Goal: Task Accomplishment & Management: Complete application form

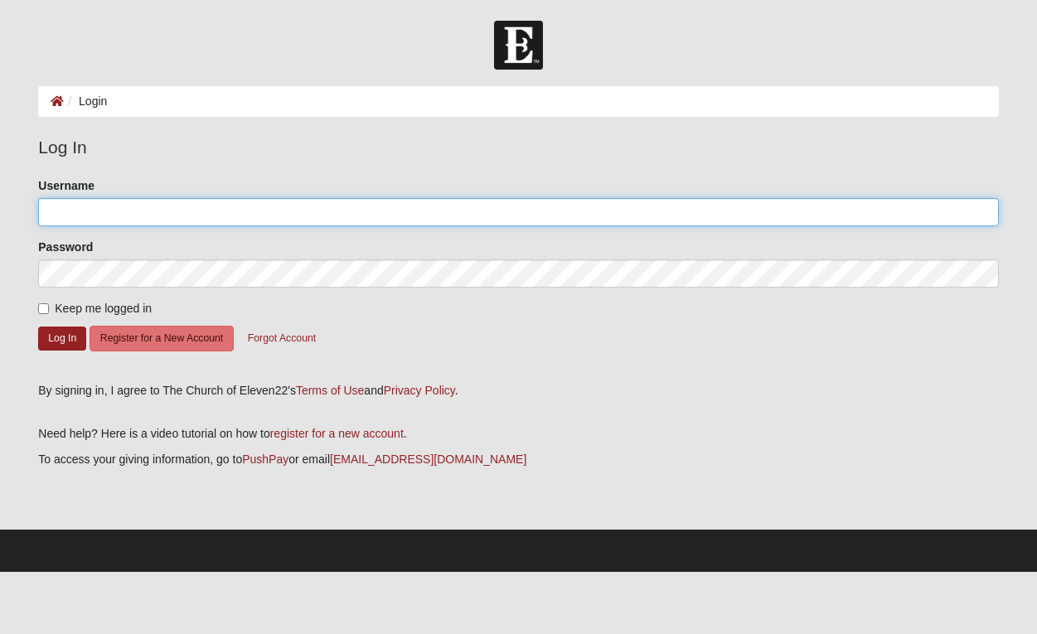
type input "t.brunson"
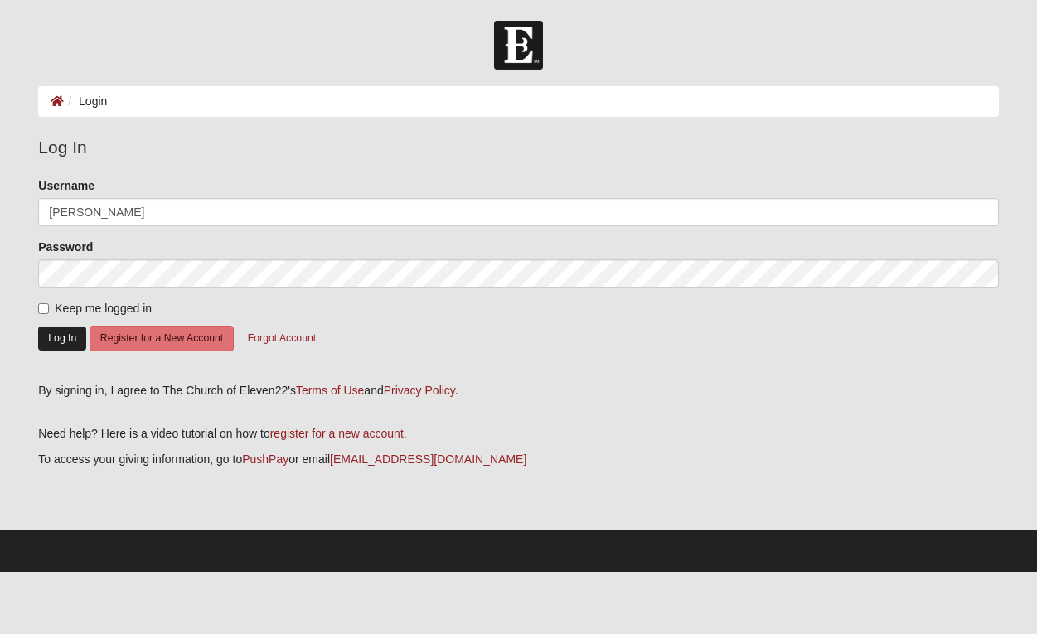
click at [53, 342] on button "Log In" at bounding box center [62, 338] width 48 height 24
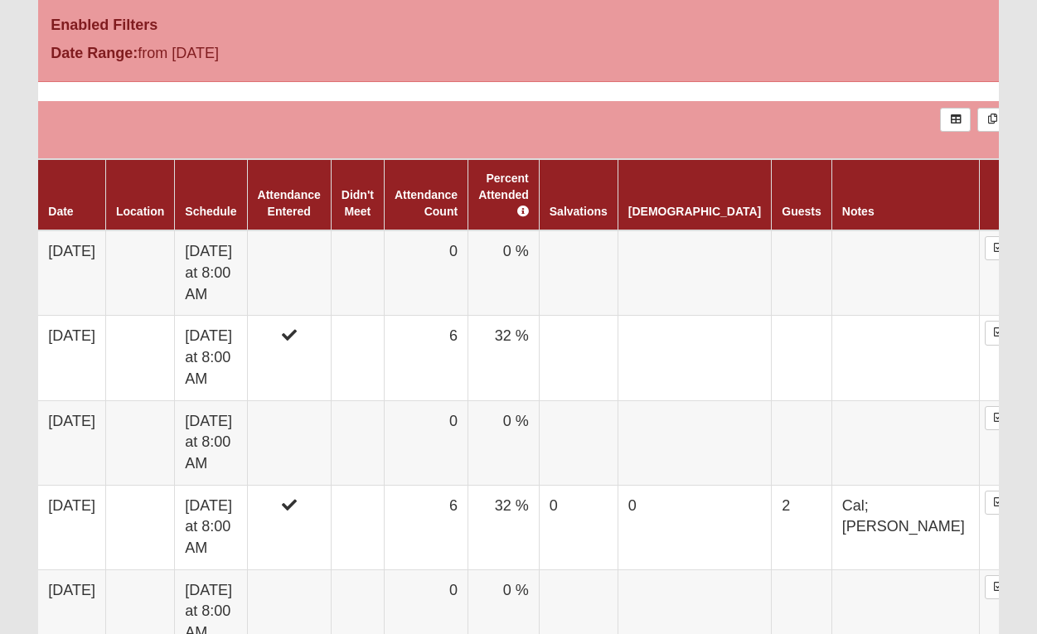
scroll to position [965, 0]
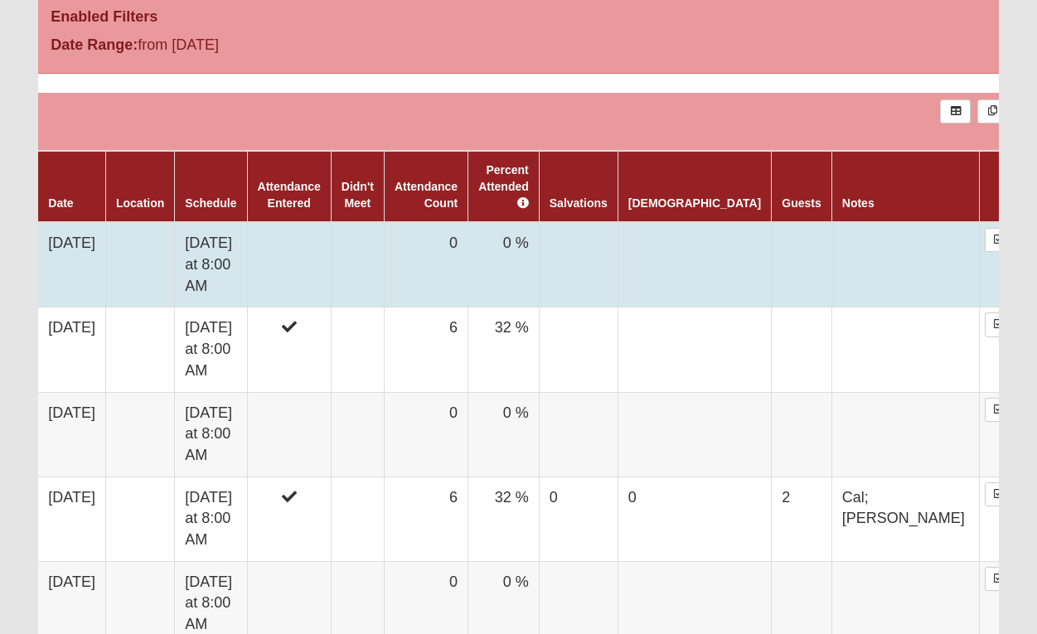
click at [314, 232] on td at bounding box center [289, 264] width 84 height 85
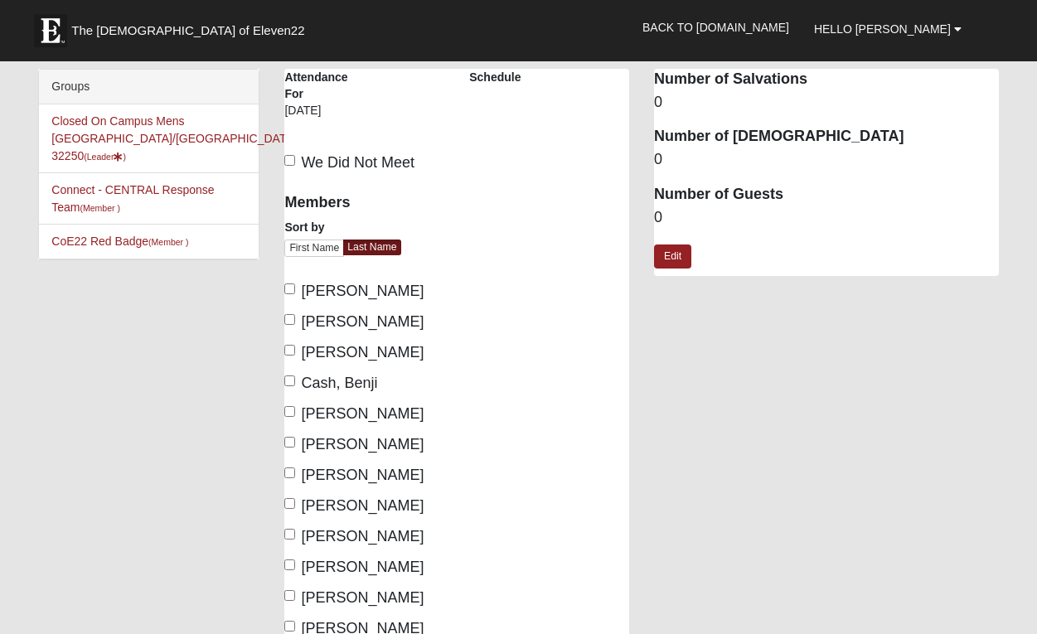
click at [288, 317] on input "Brant, Hunter" at bounding box center [289, 319] width 11 height 11
checkbox input "true"
click at [287, 351] on input "Brunson, Trey" at bounding box center [289, 350] width 11 height 11
checkbox input "true"
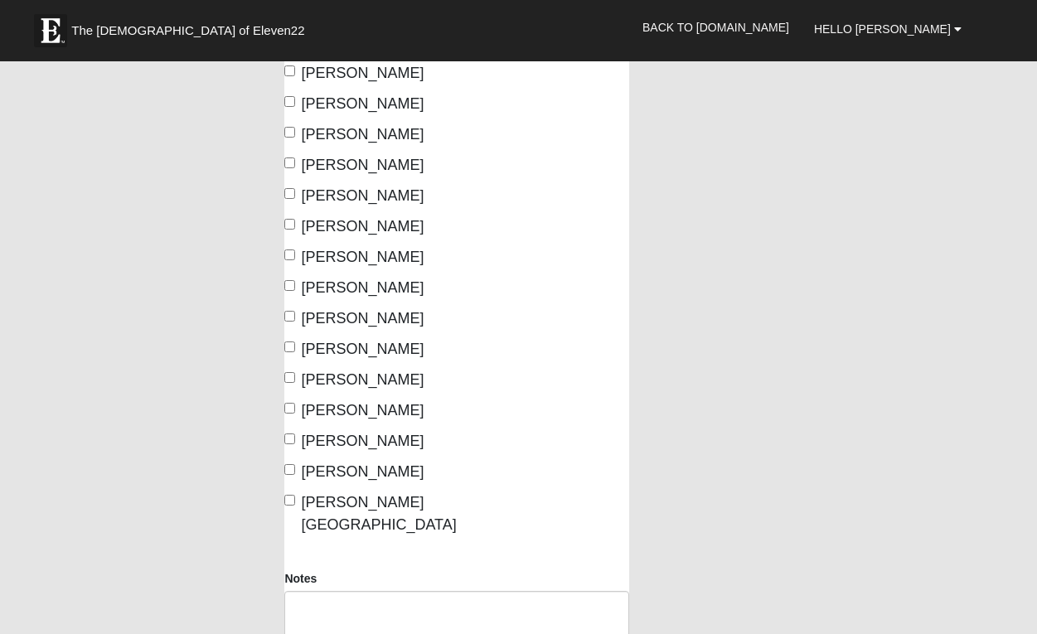
scroll to position [351, 0]
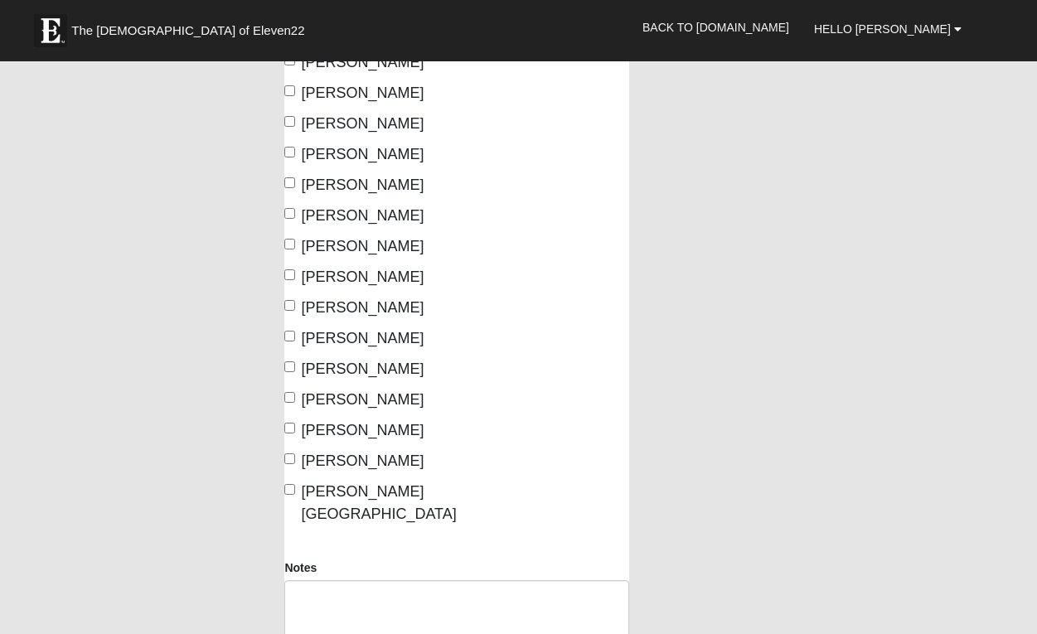
click at [292, 309] on input "Johnson, Robbie" at bounding box center [289, 305] width 11 height 11
checkbox input "true"
click at [290, 341] on label "Lammie, John" at bounding box center [353, 338] width 139 height 22
click at [290, 341] on input "Lammie, John" at bounding box center [289, 336] width 11 height 11
checkbox input "true"
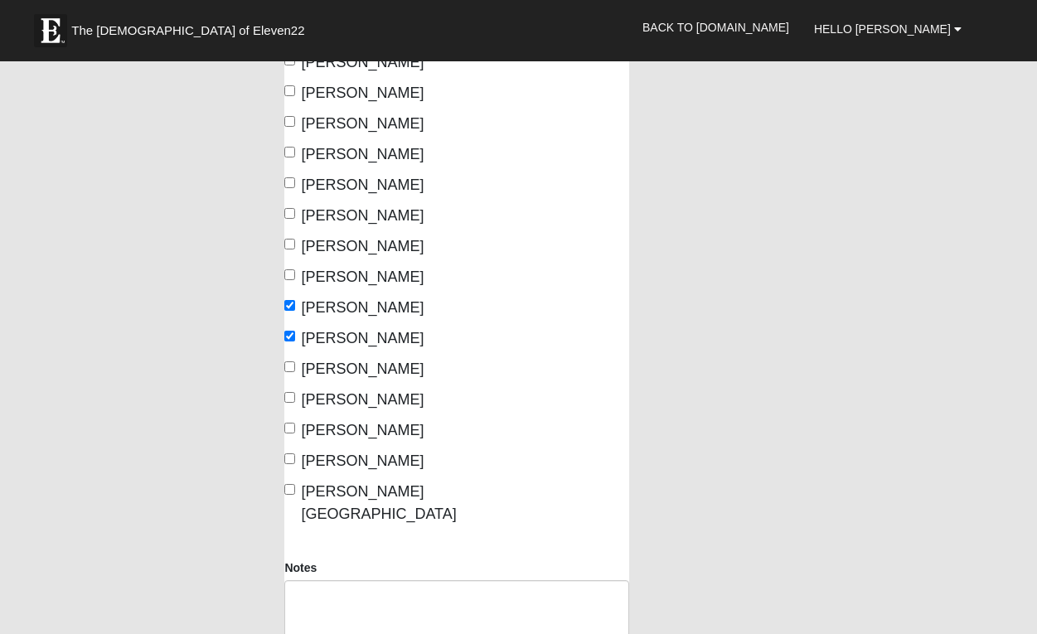
click at [290, 369] on input "McCoy, Jason" at bounding box center [289, 366] width 11 height 11
checkbox input "true"
click at [290, 404] on label "Narin, Andy" at bounding box center [353, 400] width 139 height 22
click at [290, 403] on input "Narin, Andy" at bounding box center [289, 397] width 11 height 11
click at [289, 395] on input "Narin, Andy" at bounding box center [289, 397] width 11 height 11
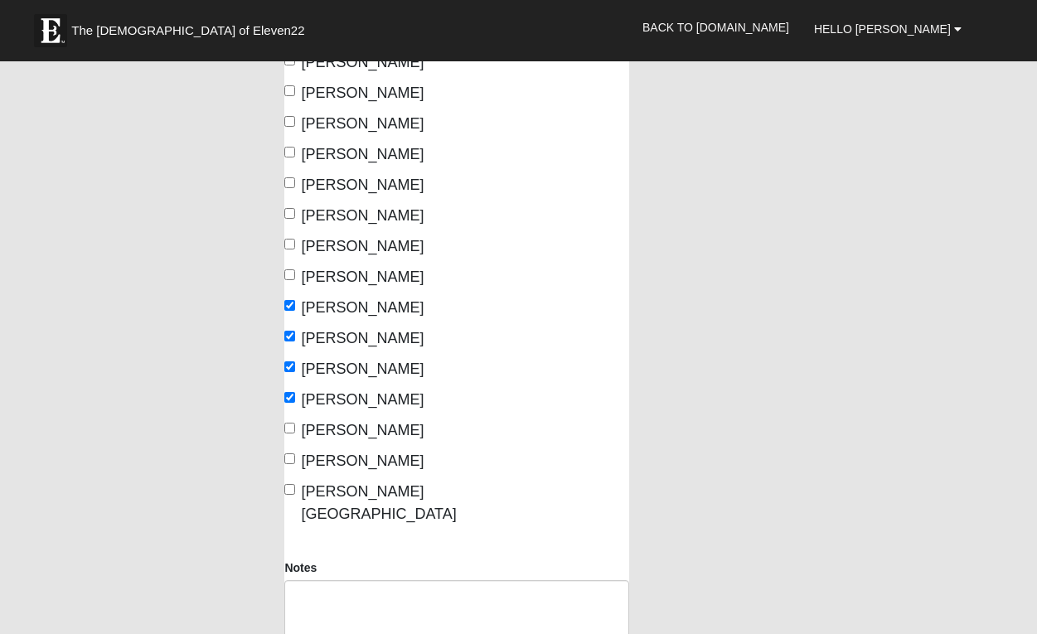
checkbox input "false"
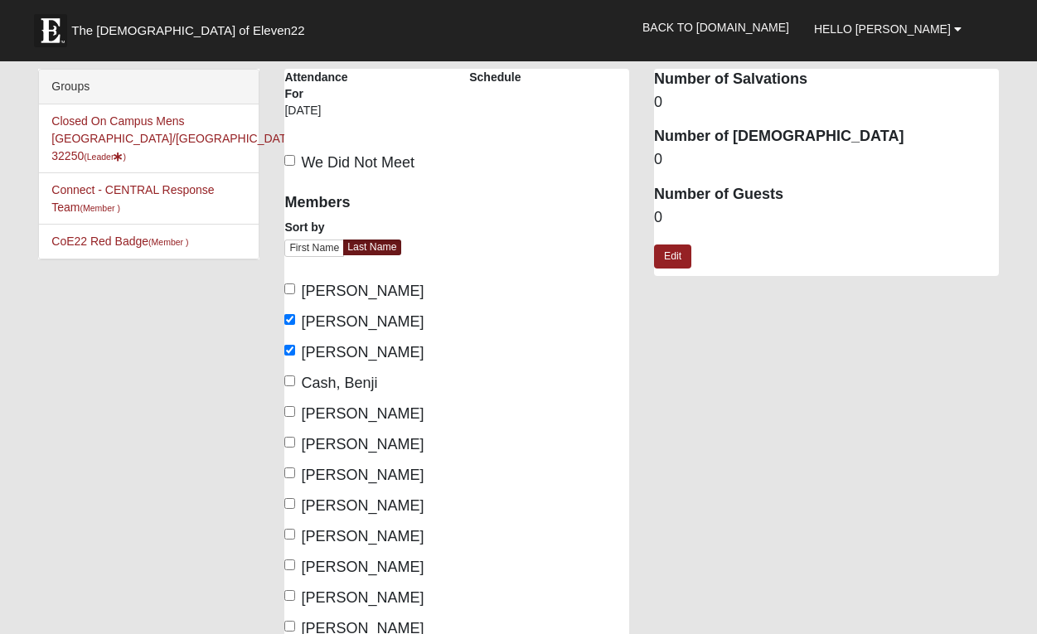
scroll to position [0, 0]
click at [679, 250] on link "Edit" at bounding box center [672, 256] width 37 height 24
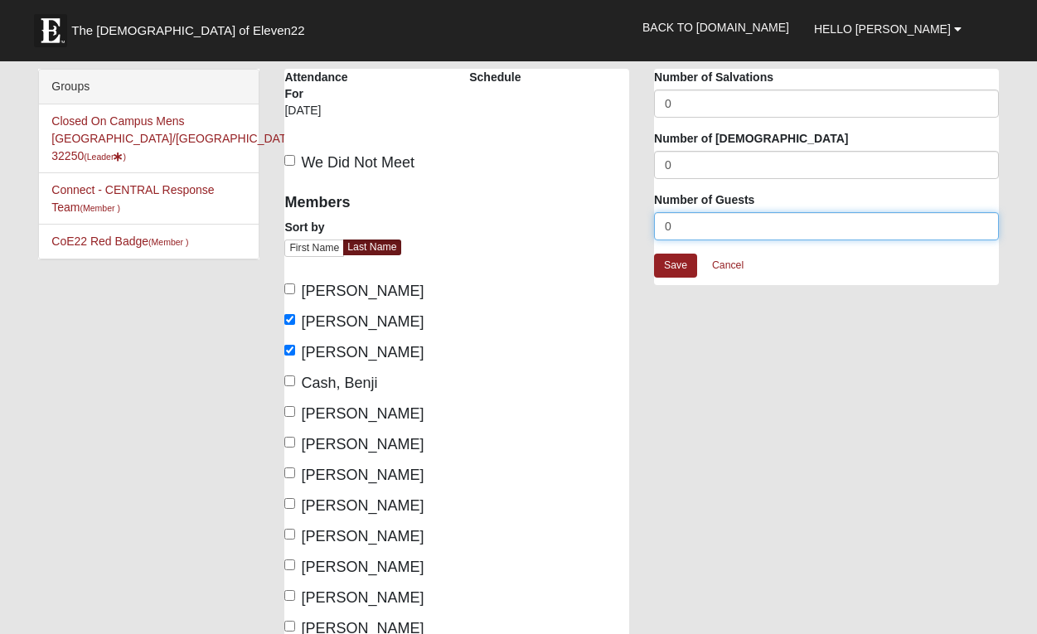
click at [690, 228] on input "0" at bounding box center [826, 226] width 345 height 28
type input "1"
type input "2"
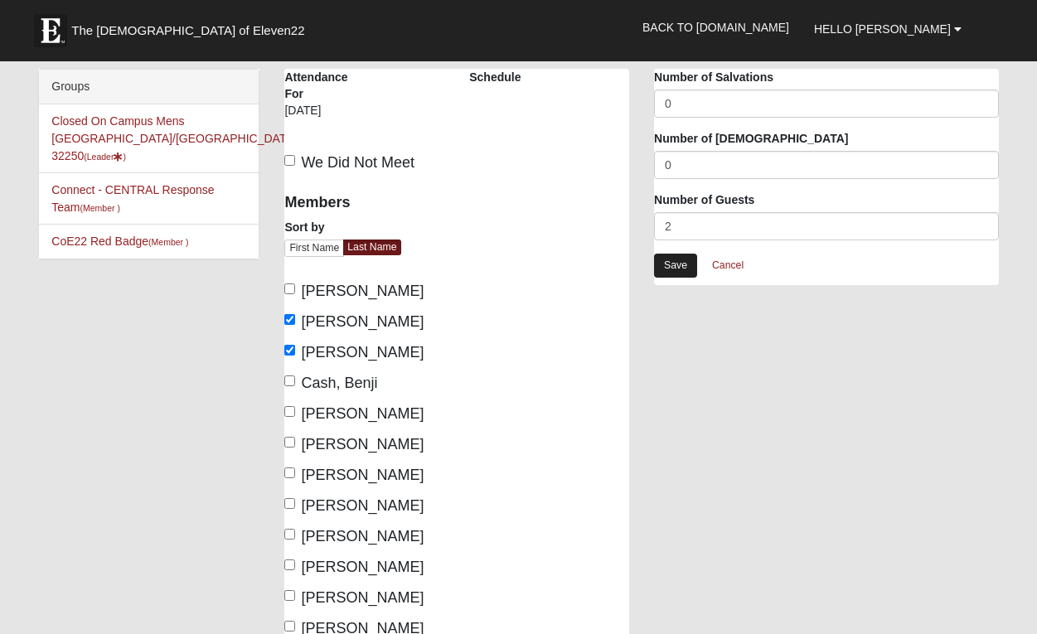
click at [676, 269] on link "Save" at bounding box center [675, 266] width 43 height 24
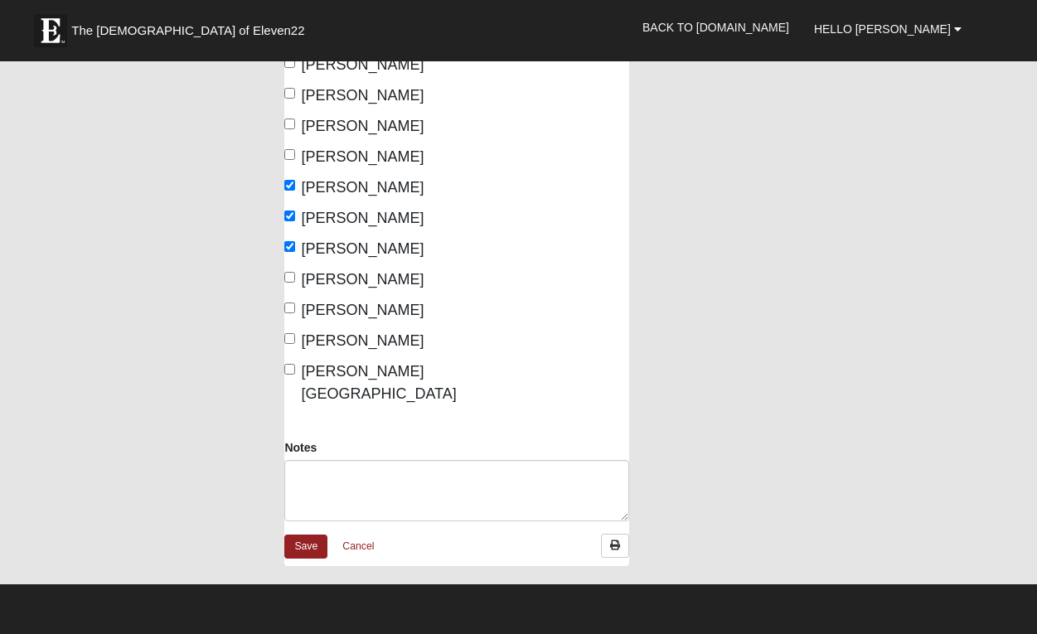
scroll to position [473, 0]
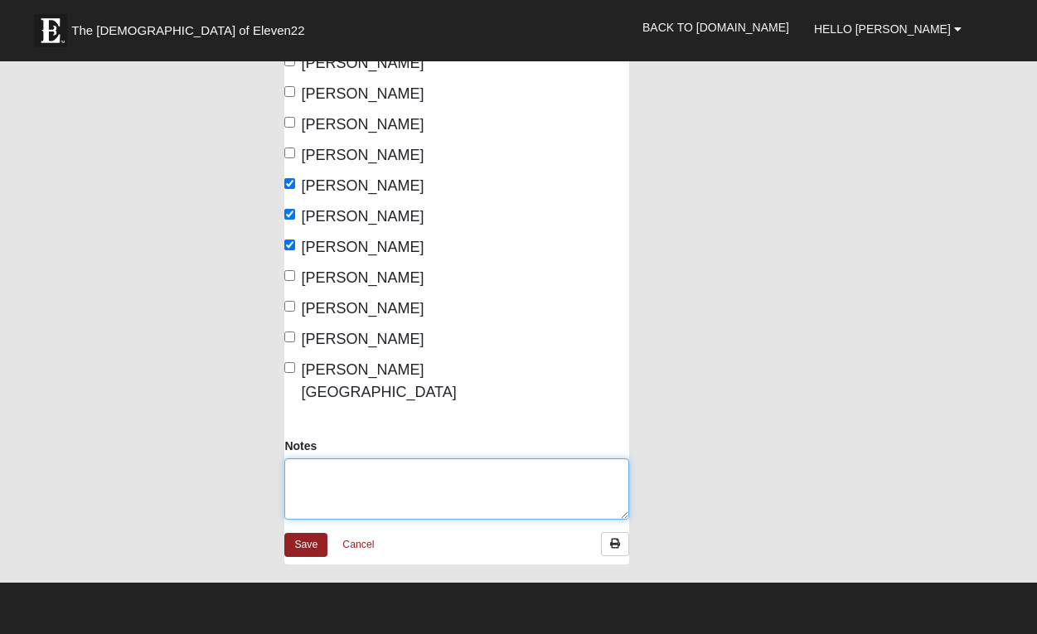
click at [387, 458] on textarea "Notes" at bounding box center [456, 488] width 345 height 61
type textarea "Vic Meza & Bryant Milliren"
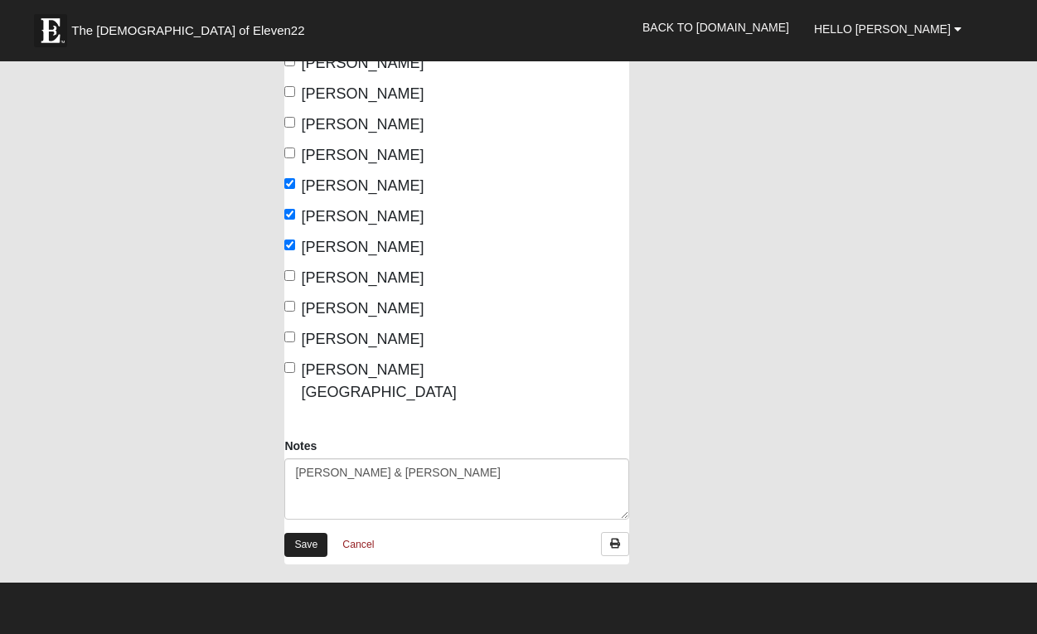
click at [306, 533] on link "Save" at bounding box center [305, 545] width 43 height 24
